Goal: Find specific page/section: Find specific page/section

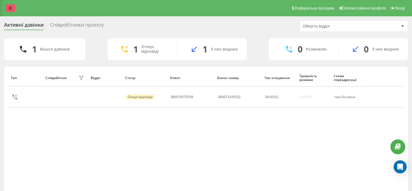
click at [13, 7] on link at bounding box center [10, 8] width 10 height 8
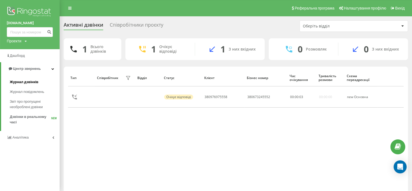
click at [15, 83] on span "Журнал дзвінків" at bounding box center [24, 81] width 29 height 5
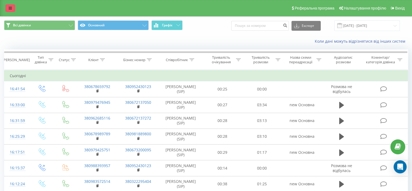
click at [9, 8] on icon at bounding box center [10, 8] width 3 height 4
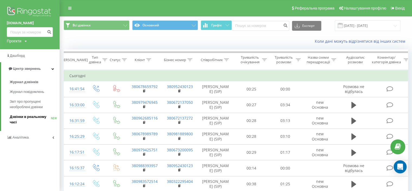
click at [31, 117] on span "Дзвінки в реальному часі" at bounding box center [30, 119] width 41 height 11
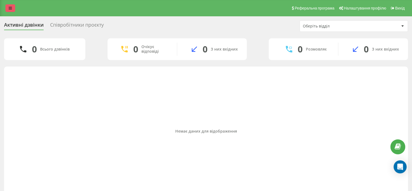
click at [9, 7] on icon at bounding box center [10, 8] width 3 height 4
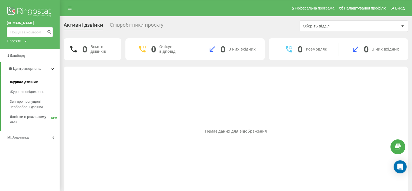
click at [24, 84] on span "Журнал дзвінків" at bounding box center [24, 81] width 29 height 5
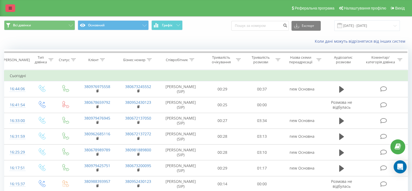
click at [13, 6] on link at bounding box center [10, 8] width 10 height 8
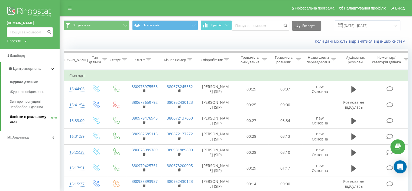
click at [44, 120] on span "Дзвінки в реальному часі" at bounding box center [30, 119] width 41 height 11
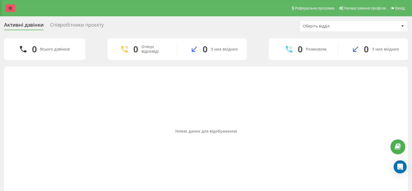
click at [11, 10] on icon at bounding box center [10, 8] width 3 height 4
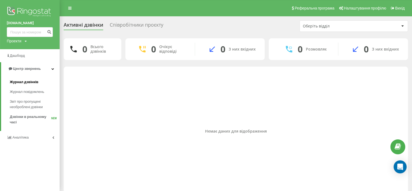
drag, startPoint x: 18, startPoint y: 104, endPoint x: 14, endPoint y: 85, distance: 18.8
click at [18, 104] on span "Звіт про пропущені необроблені дзвінки" at bounding box center [33, 104] width 47 height 11
